Goal: Information Seeking & Learning: Check status

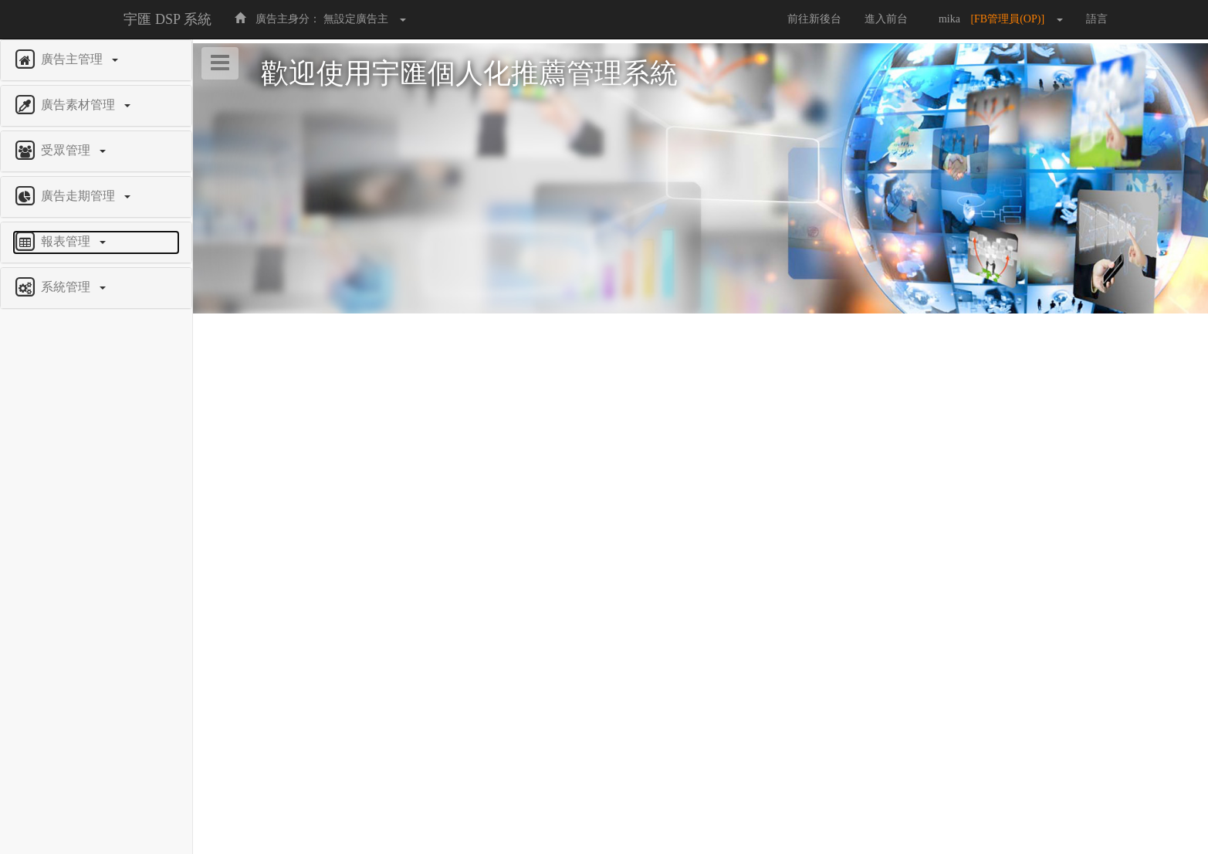
click at [59, 244] on span "報表管理" at bounding box center [67, 241] width 61 height 13
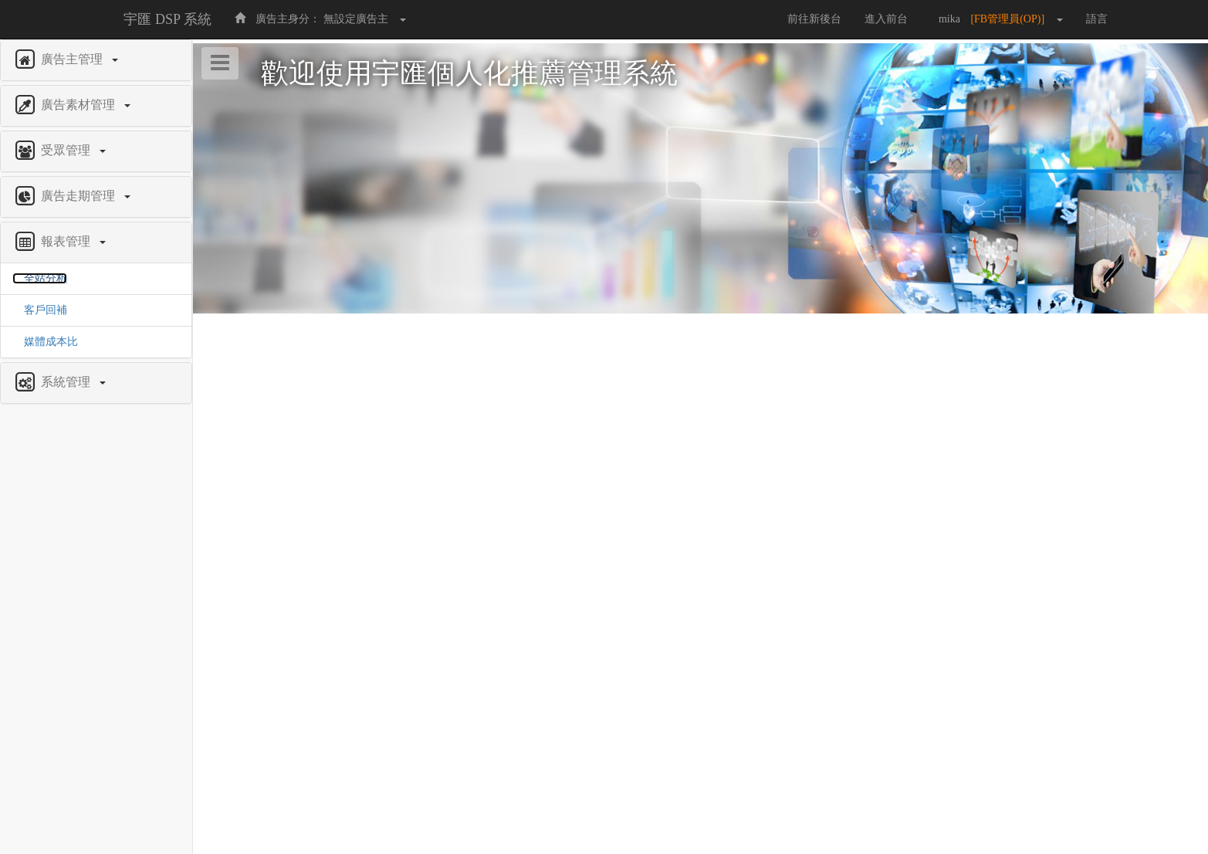
click at [47, 282] on span "全站分析" at bounding box center [39, 278] width 55 height 12
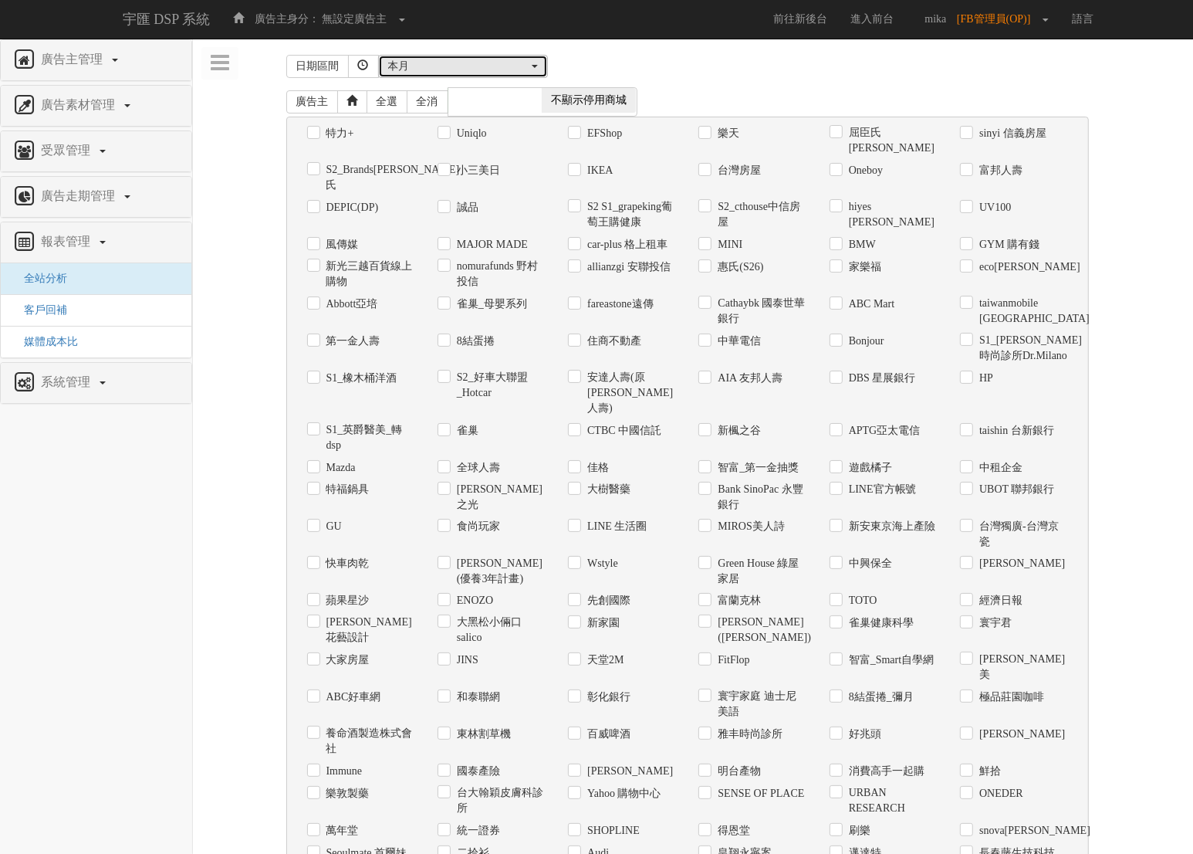
click at [440, 63] on div "本月" at bounding box center [458, 66] width 140 height 15
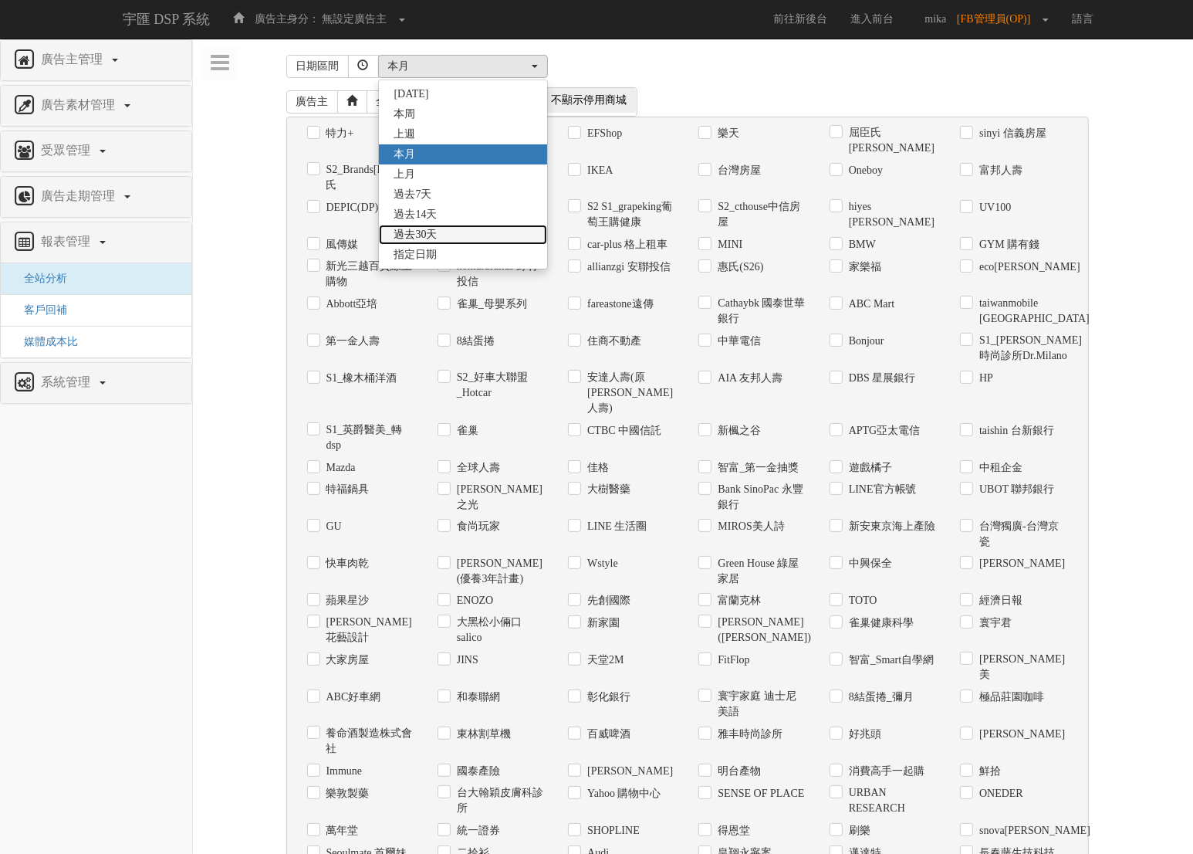
click at [453, 229] on link "過去30天" at bounding box center [463, 235] width 168 height 20
select select "Past30"
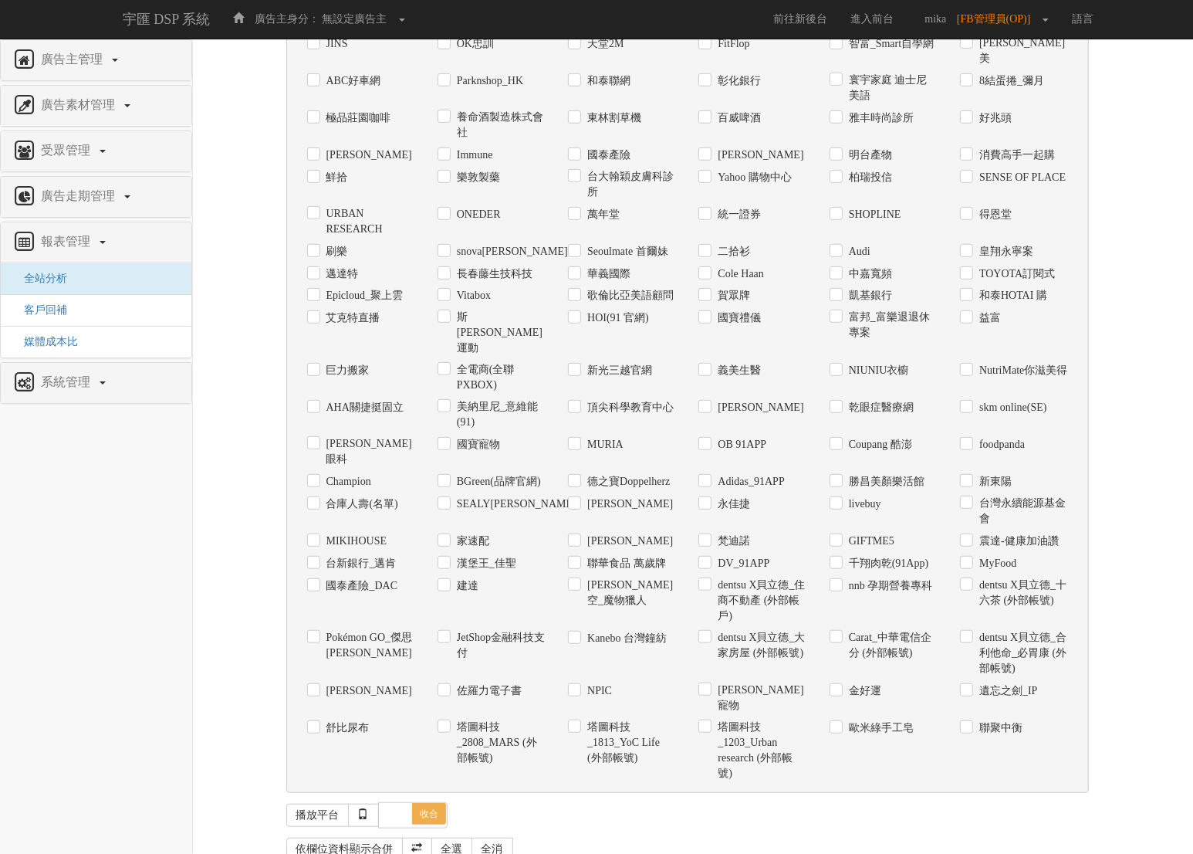
scroll to position [689, 0]
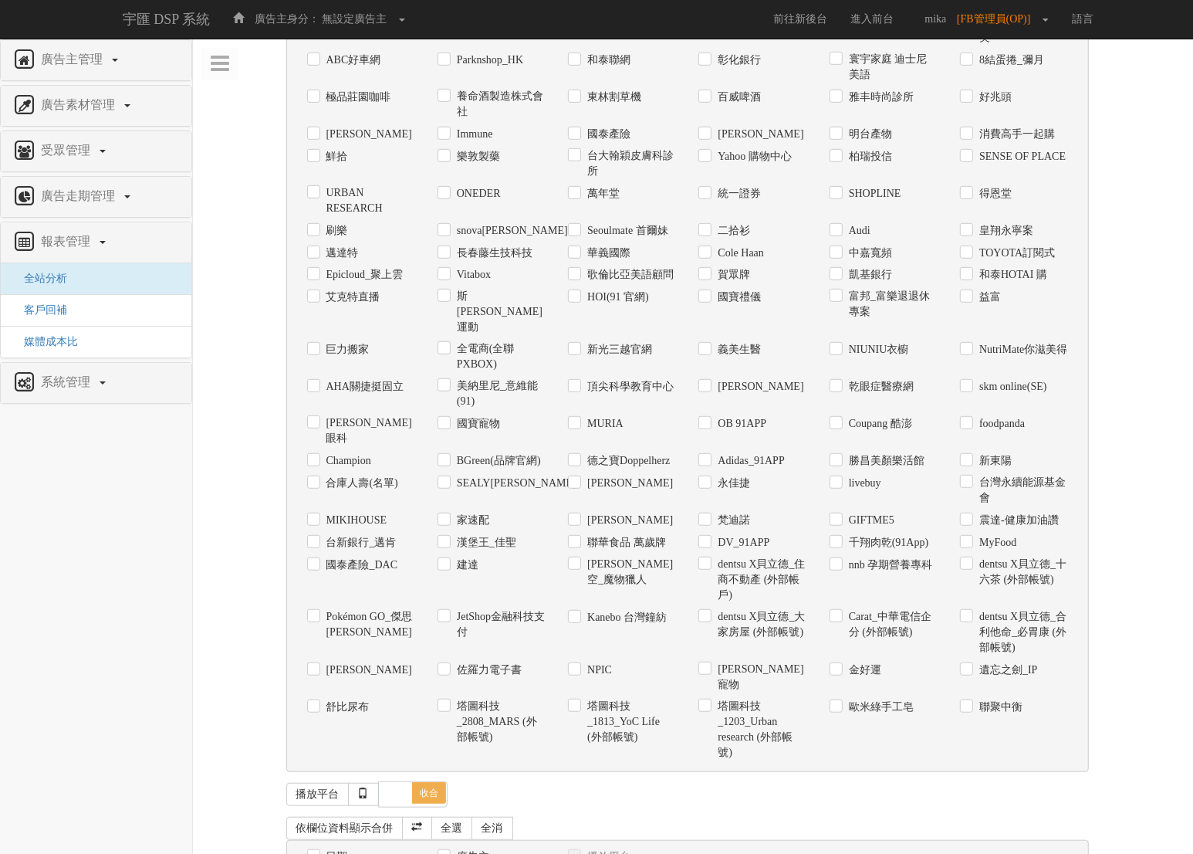
click at [996, 475] on label "台灣永續能源基金會" at bounding box center [1022, 490] width 92 height 31
click at [970, 478] on input "台灣永續能源基金會" at bounding box center [965, 483] width 10 height 10
checkbox input "true"
click at [337, 849] on label "日期" at bounding box center [335, 856] width 25 height 15
click at [317, 851] on input "日期" at bounding box center [312, 856] width 10 height 10
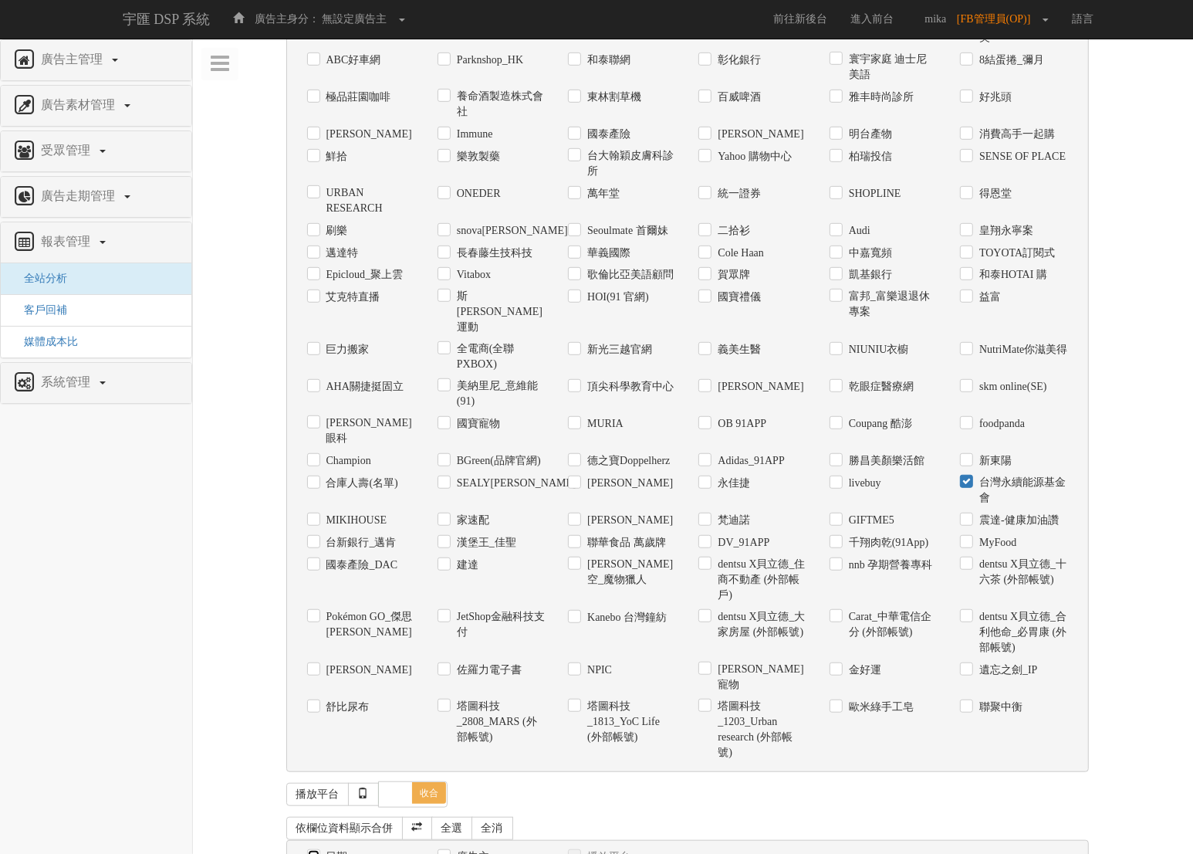
checkbox input "true"
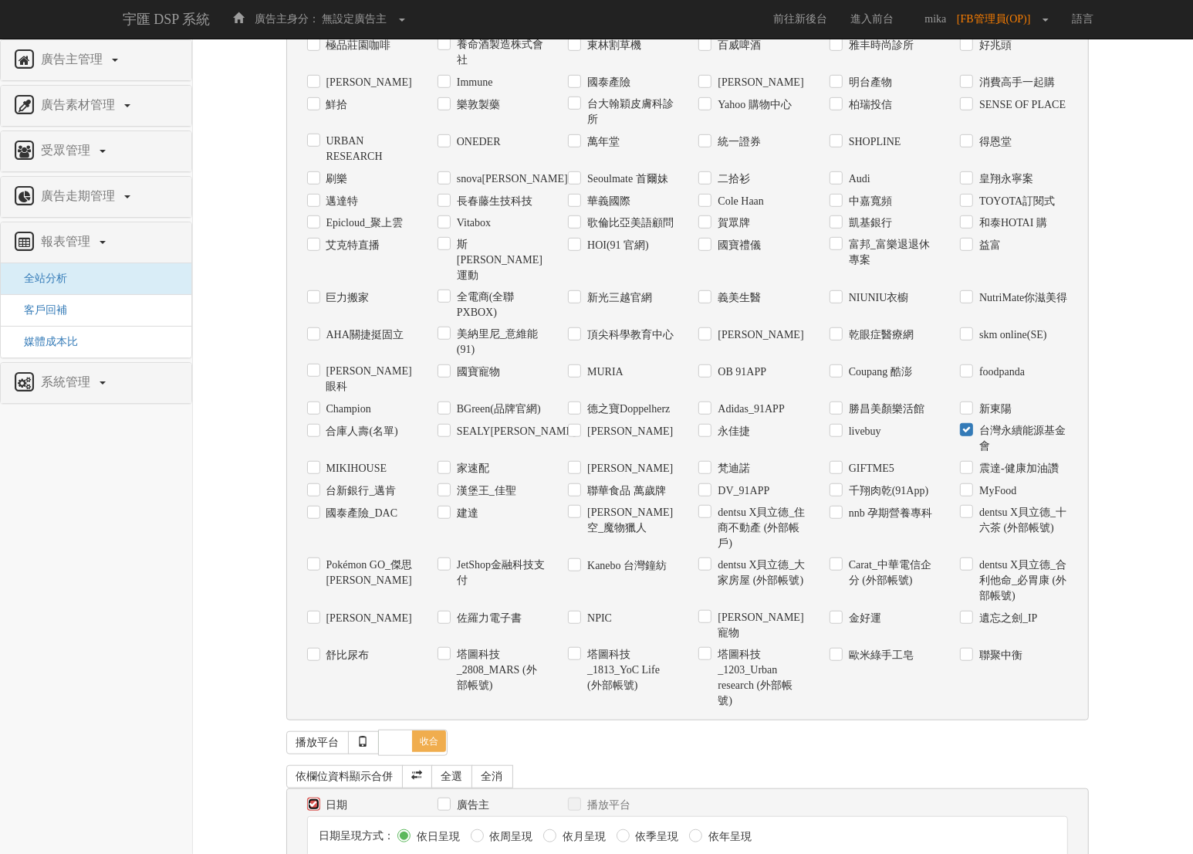
scroll to position [746, 0]
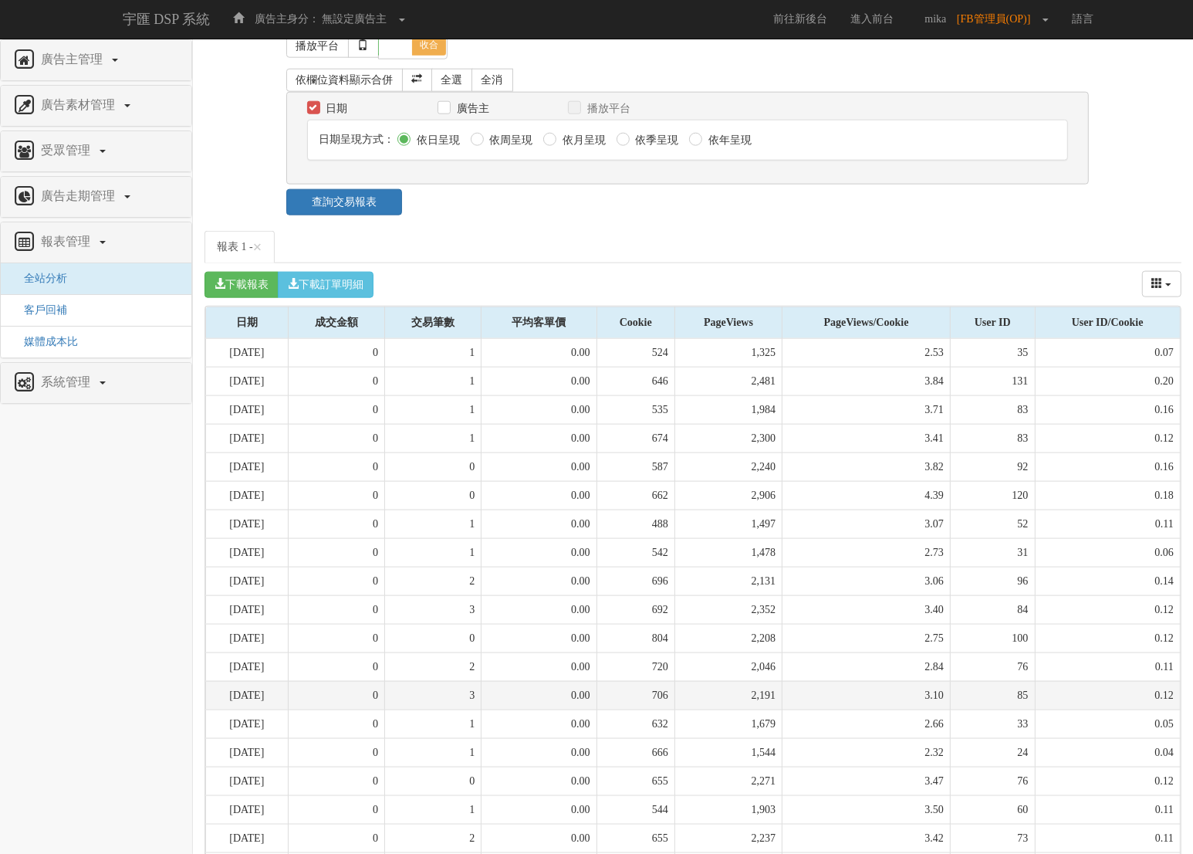
scroll to position [1390, 0]
